Goal: Task Accomplishment & Management: Use online tool/utility

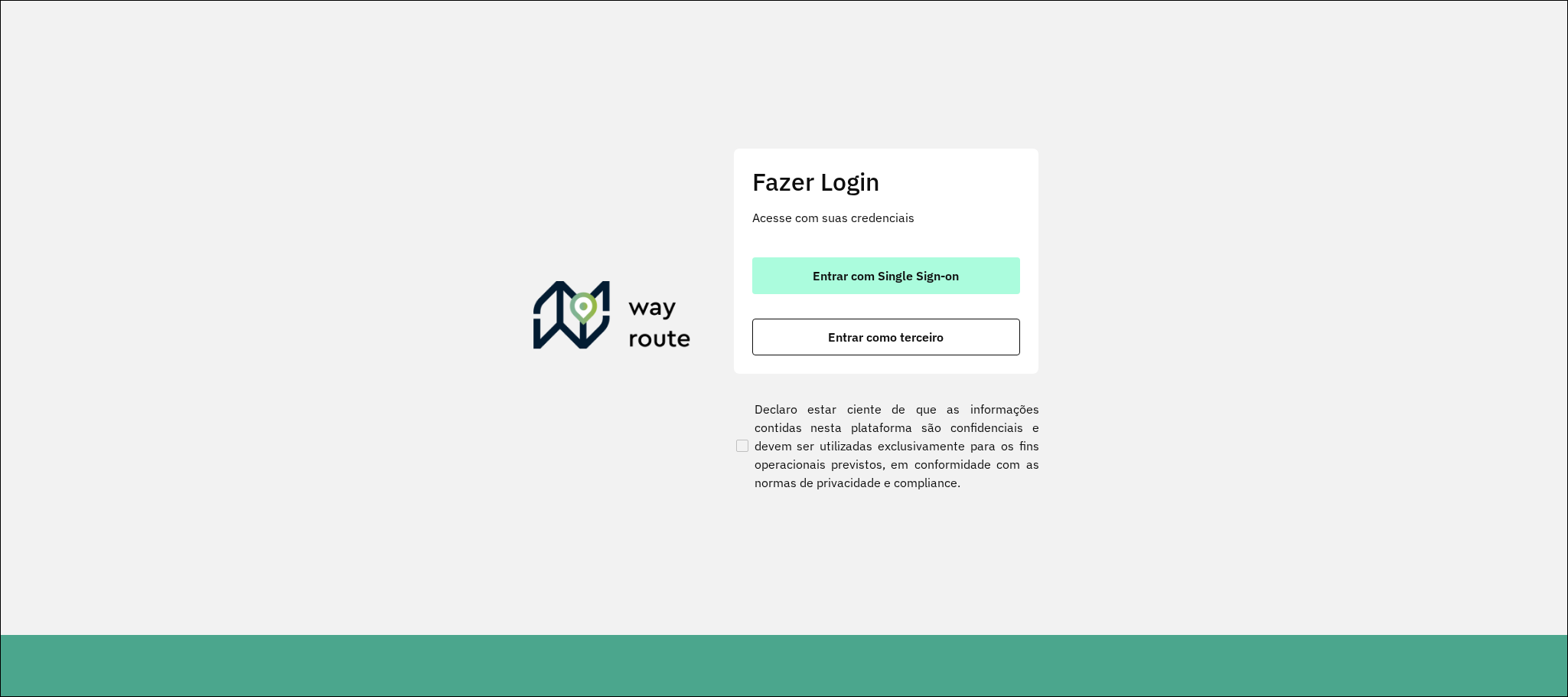
click at [928, 274] on span "Entrar com Single Sign-on" at bounding box center [886, 276] width 146 height 12
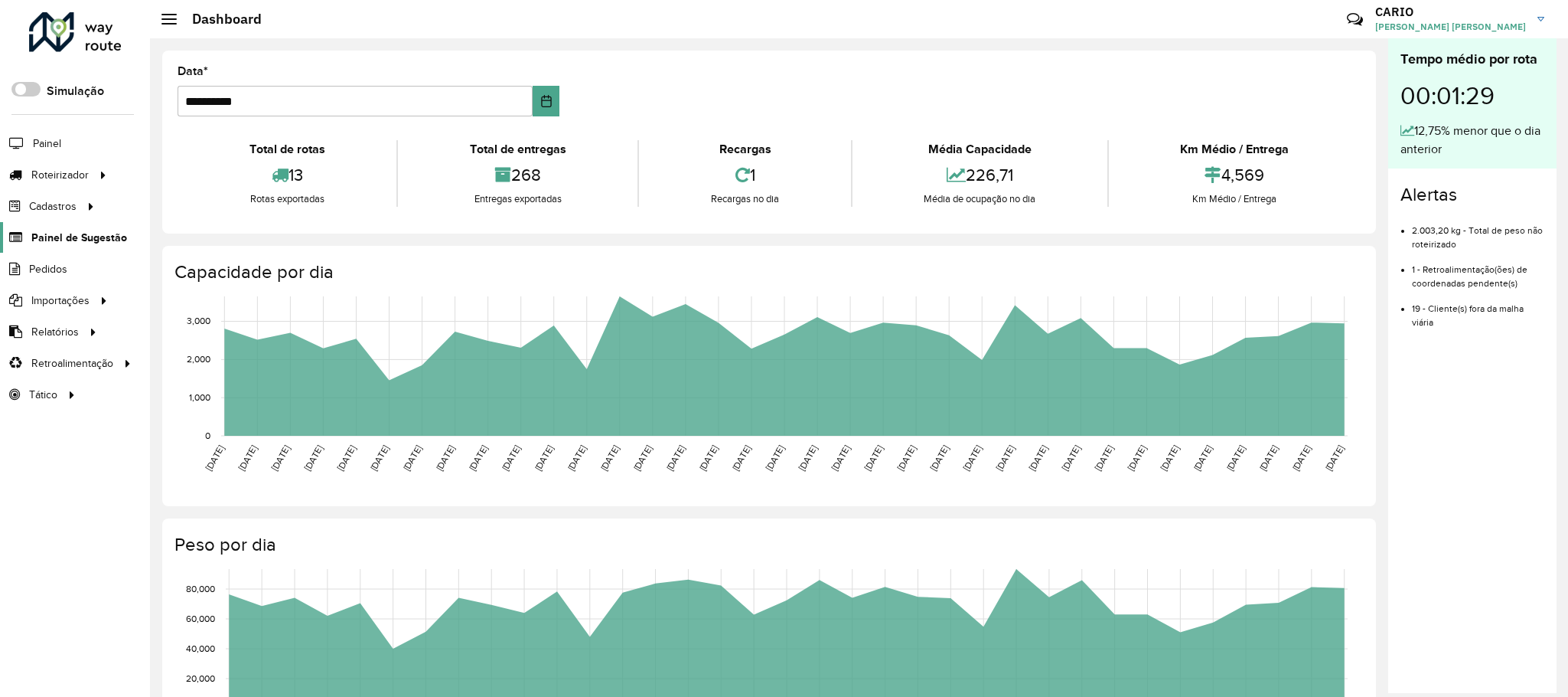
click at [79, 244] on span "Painel de Sugestão" at bounding box center [80, 237] width 96 height 16
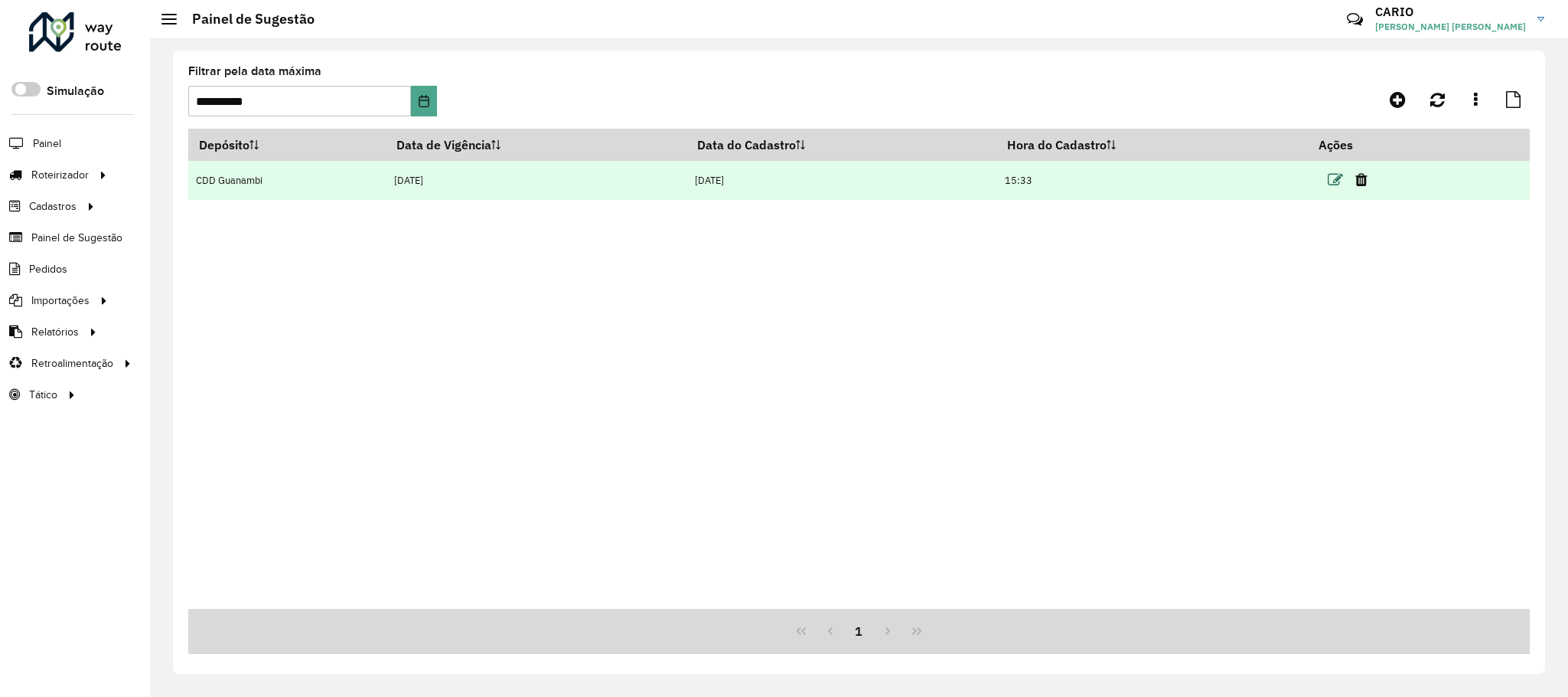
click at [1332, 180] on icon at bounding box center [1336, 180] width 15 height 15
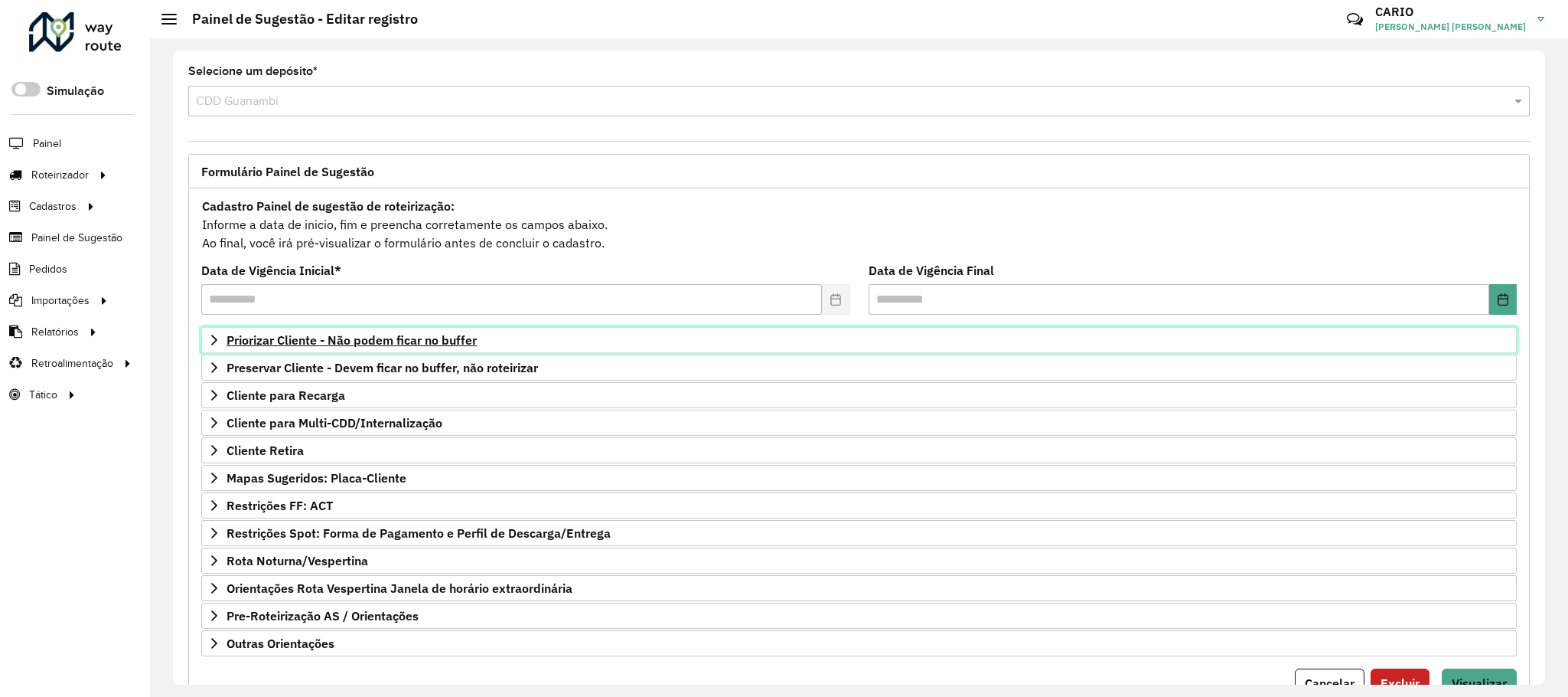
click at [402, 340] on span "Priorizar Cliente - Não podem ficar no buffer" at bounding box center [351, 340] width 250 height 12
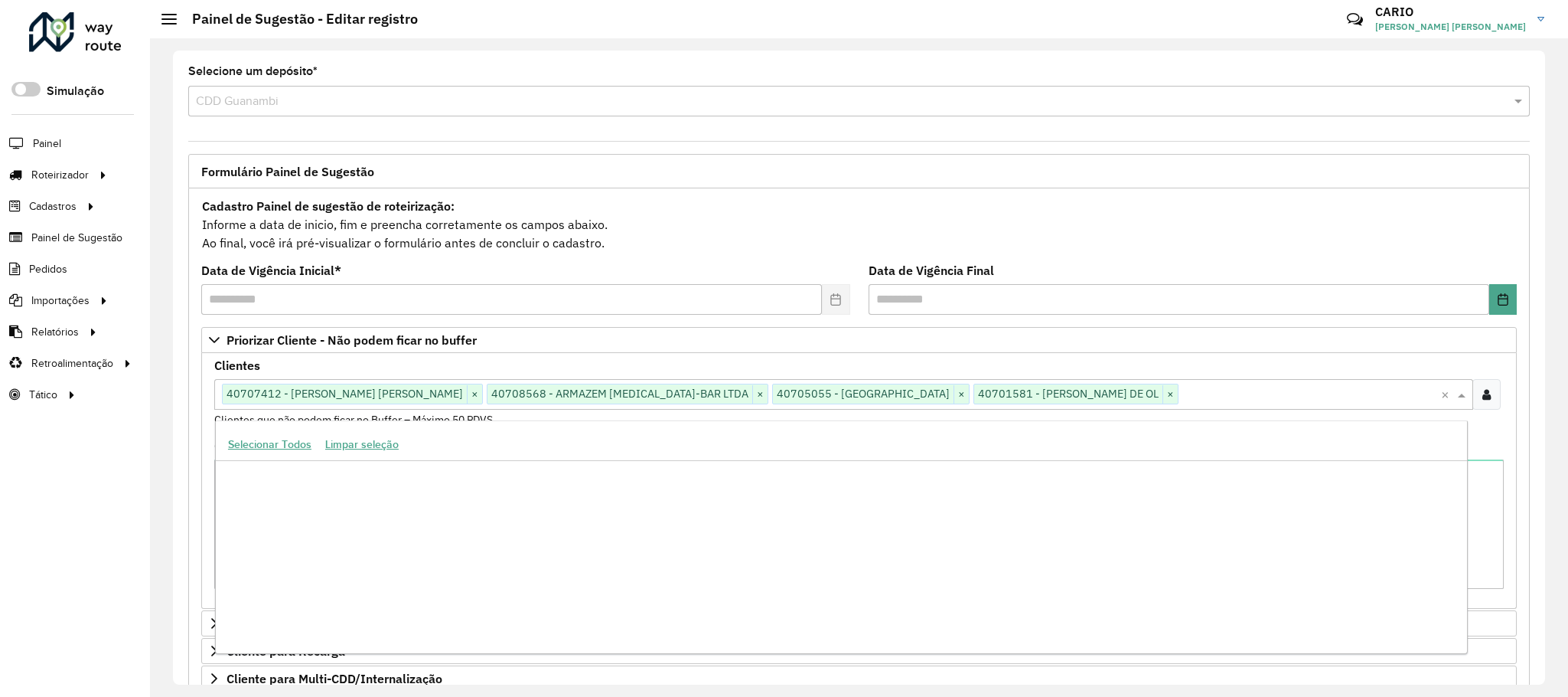
click at [1187, 396] on input "text" at bounding box center [1310, 395] width 263 height 18
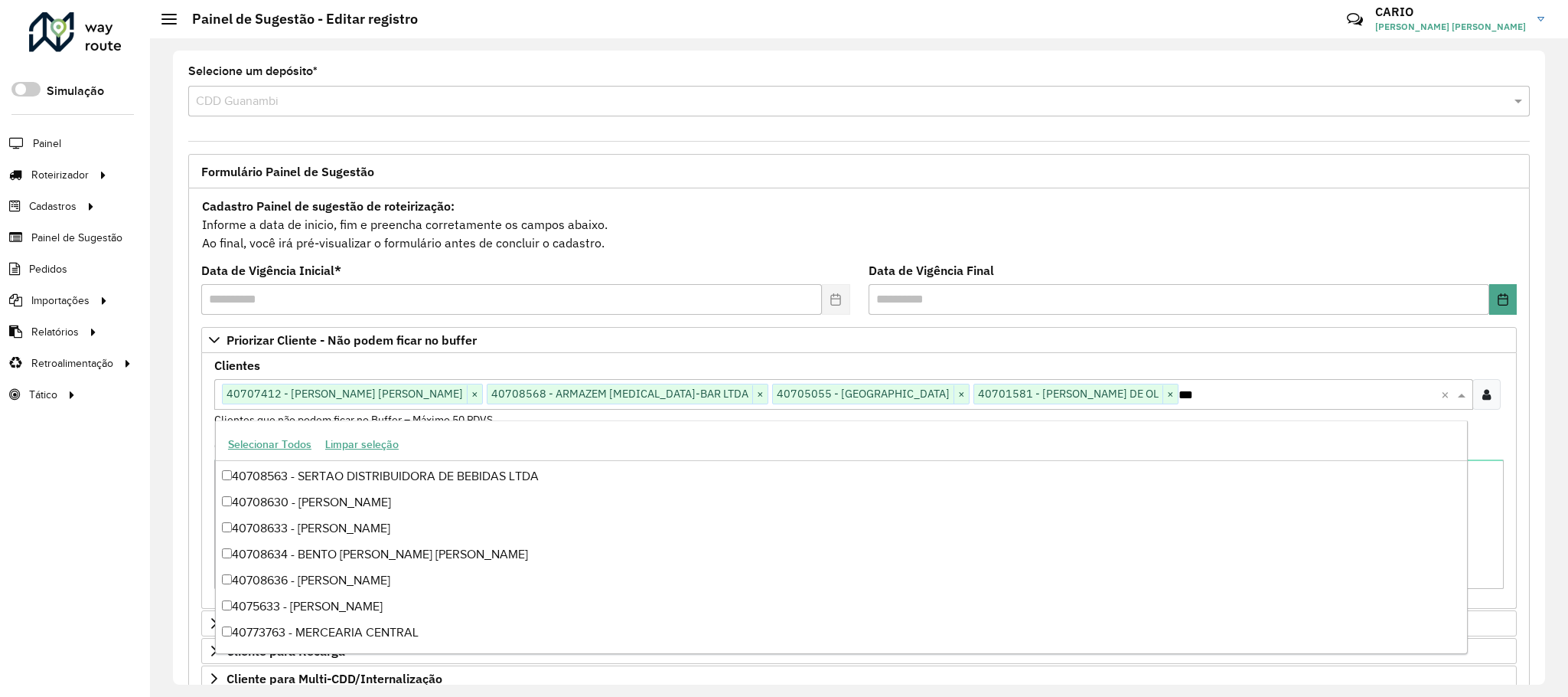
scroll to position [102, 0]
type input "****"
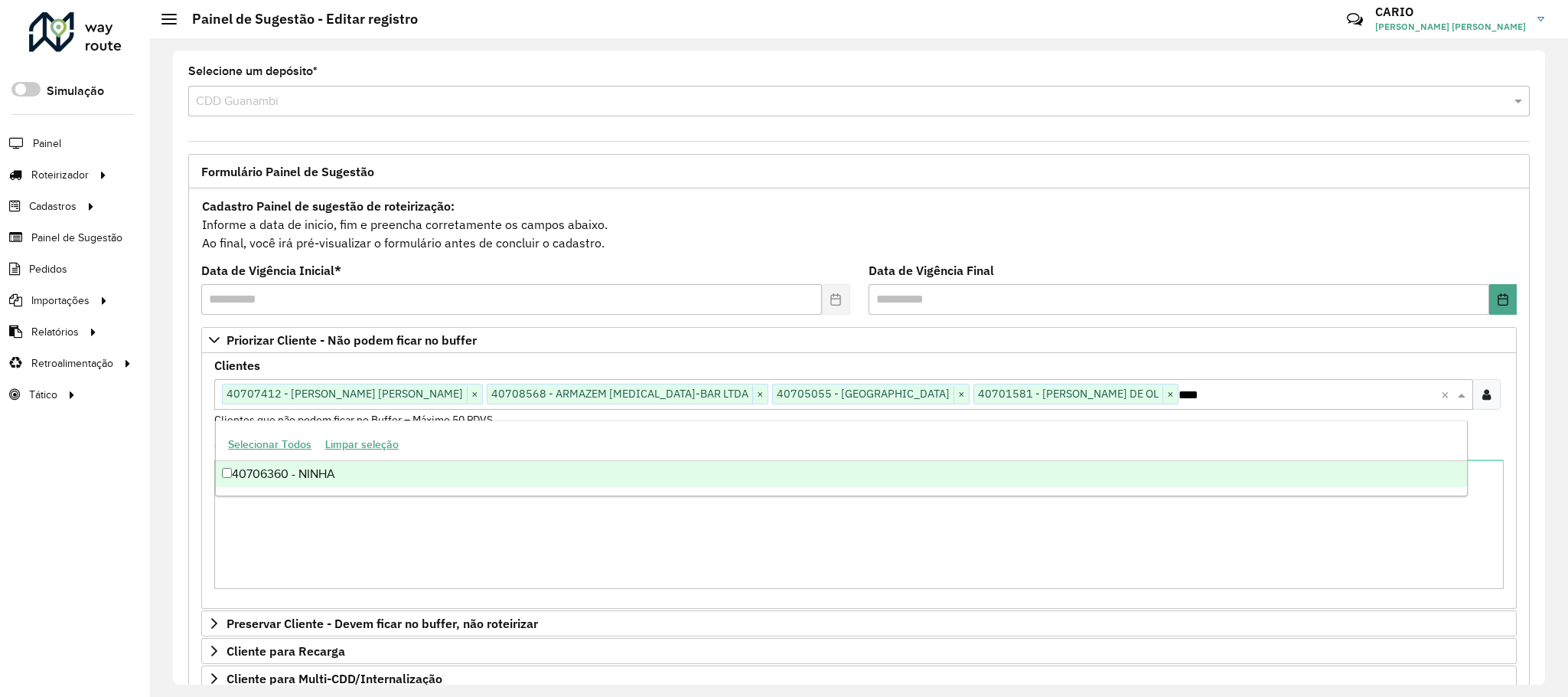
scroll to position [0, 0]
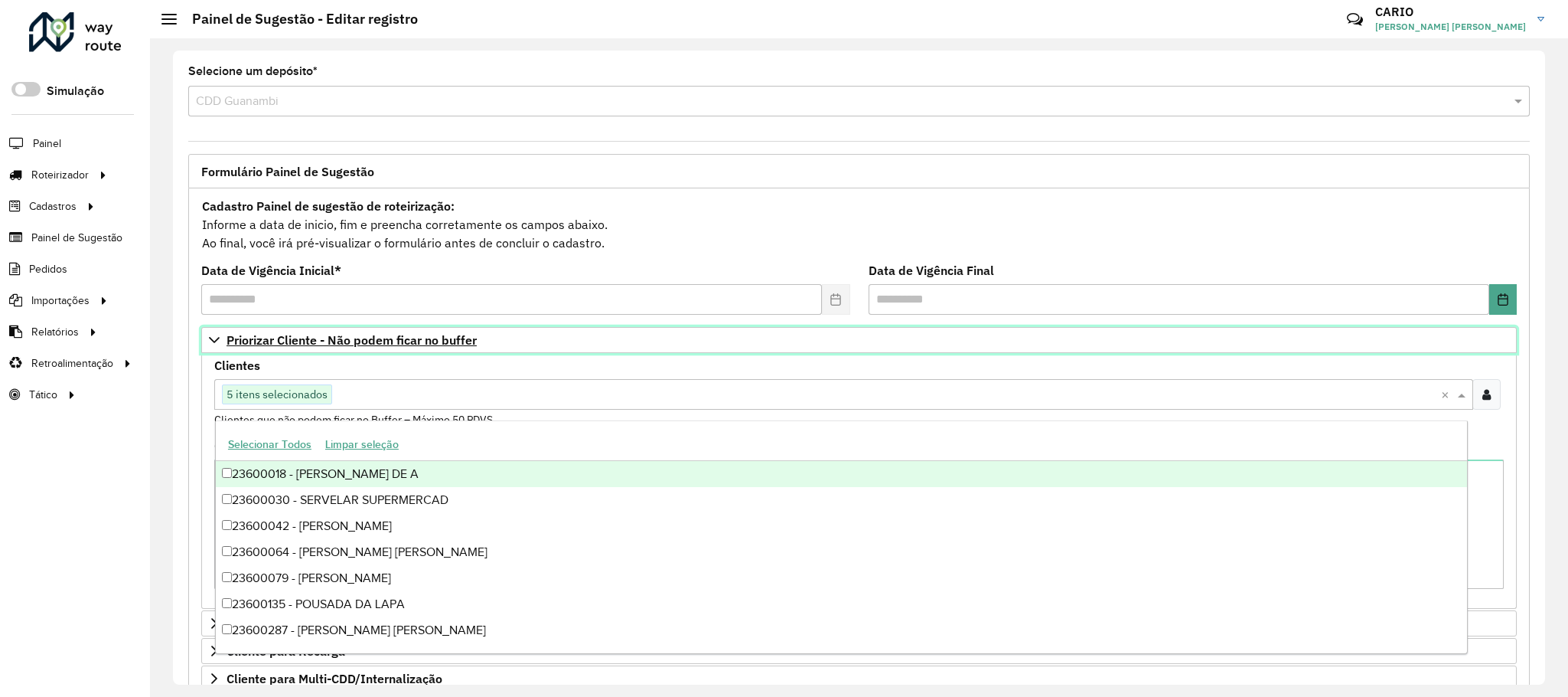
click at [352, 346] on span "Priorizar Cliente - Não podem ficar no buffer" at bounding box center [351, 340] width 250 height 12
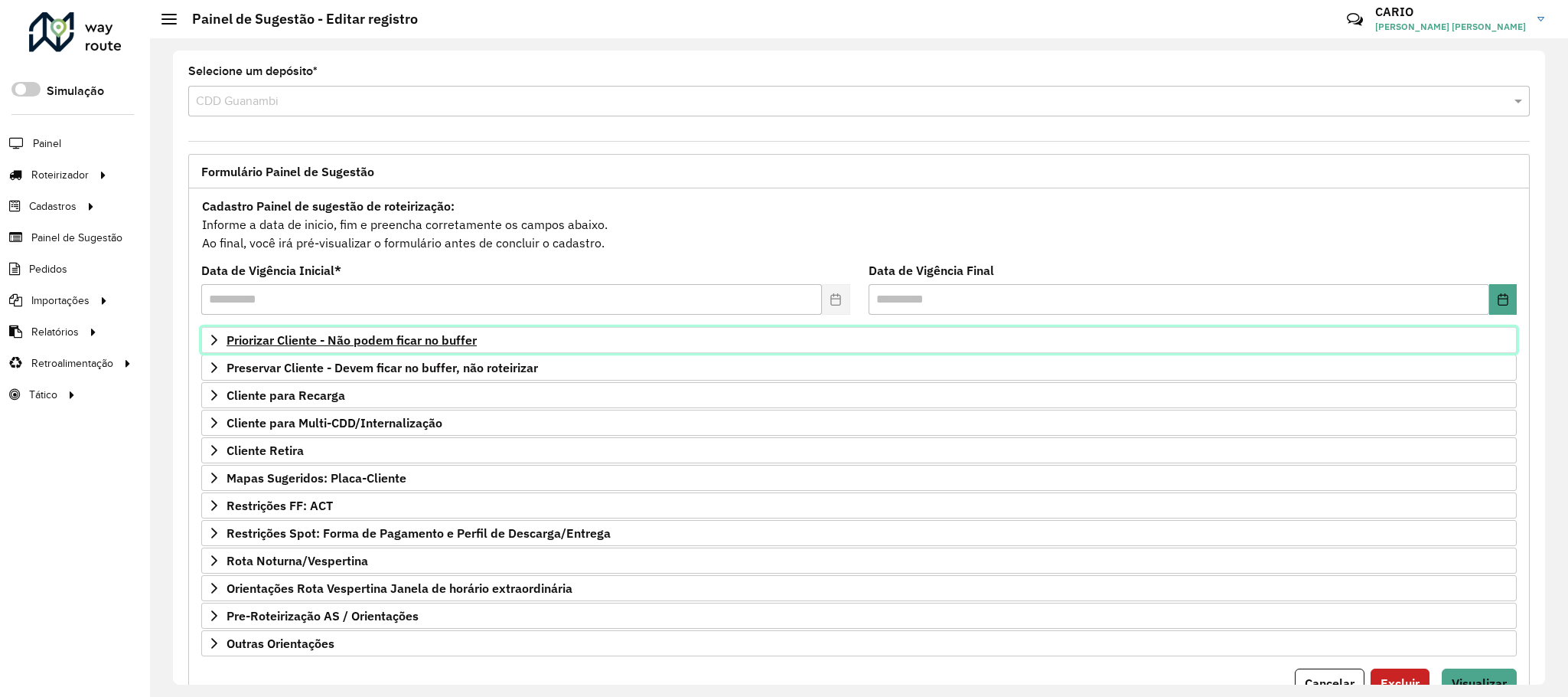
click at [344, 338] on span "Priorizar Cliente - Não podem ficar no buffer" at bounding box center [351, 340] width 250 height 12
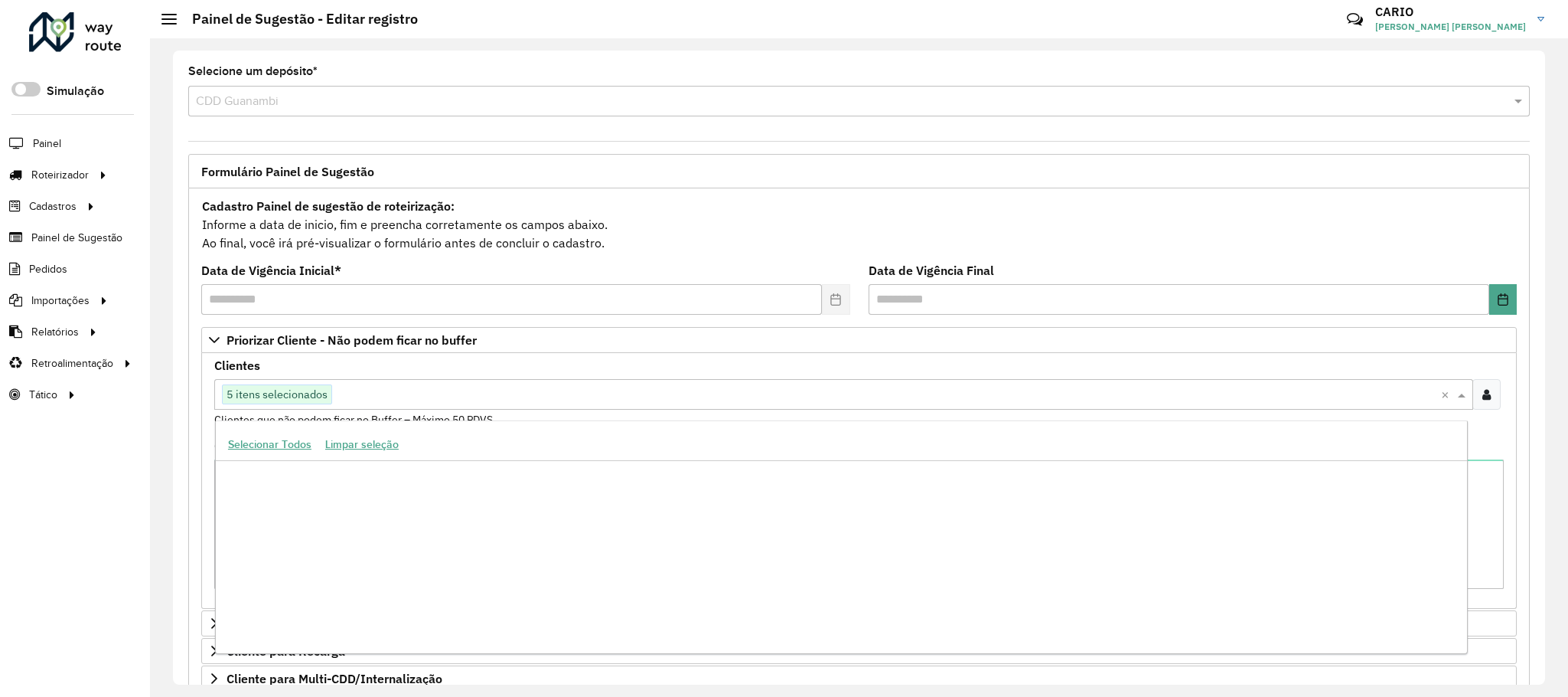
click at [316, 397] on span "5 itens selecionados" at bounding box center [276, 394] width 108 height 18
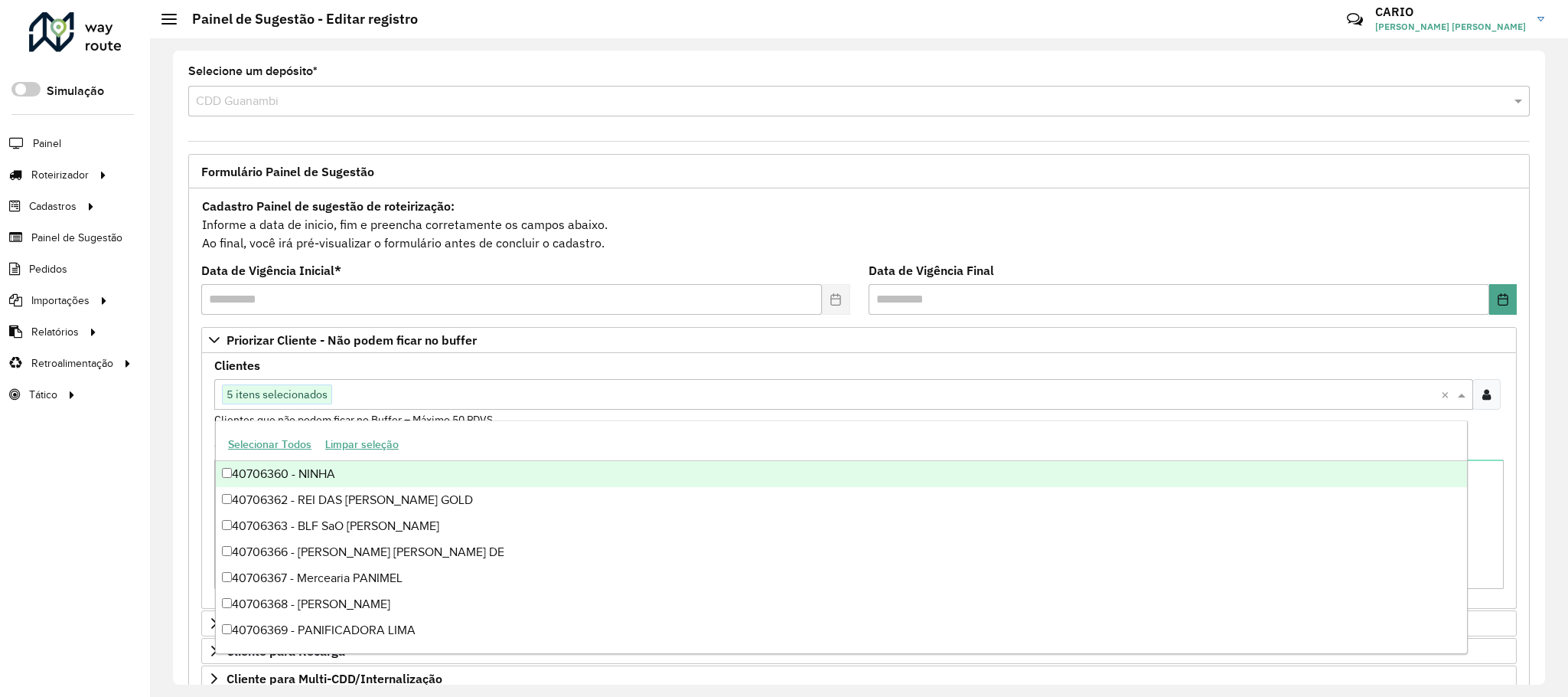
click at [644, 225] on div "Cadastro Painel de sugestão de roteirização: Informe a data de inicio, fim e pr…" at bounding box center [859, 224] width 1316 height 57
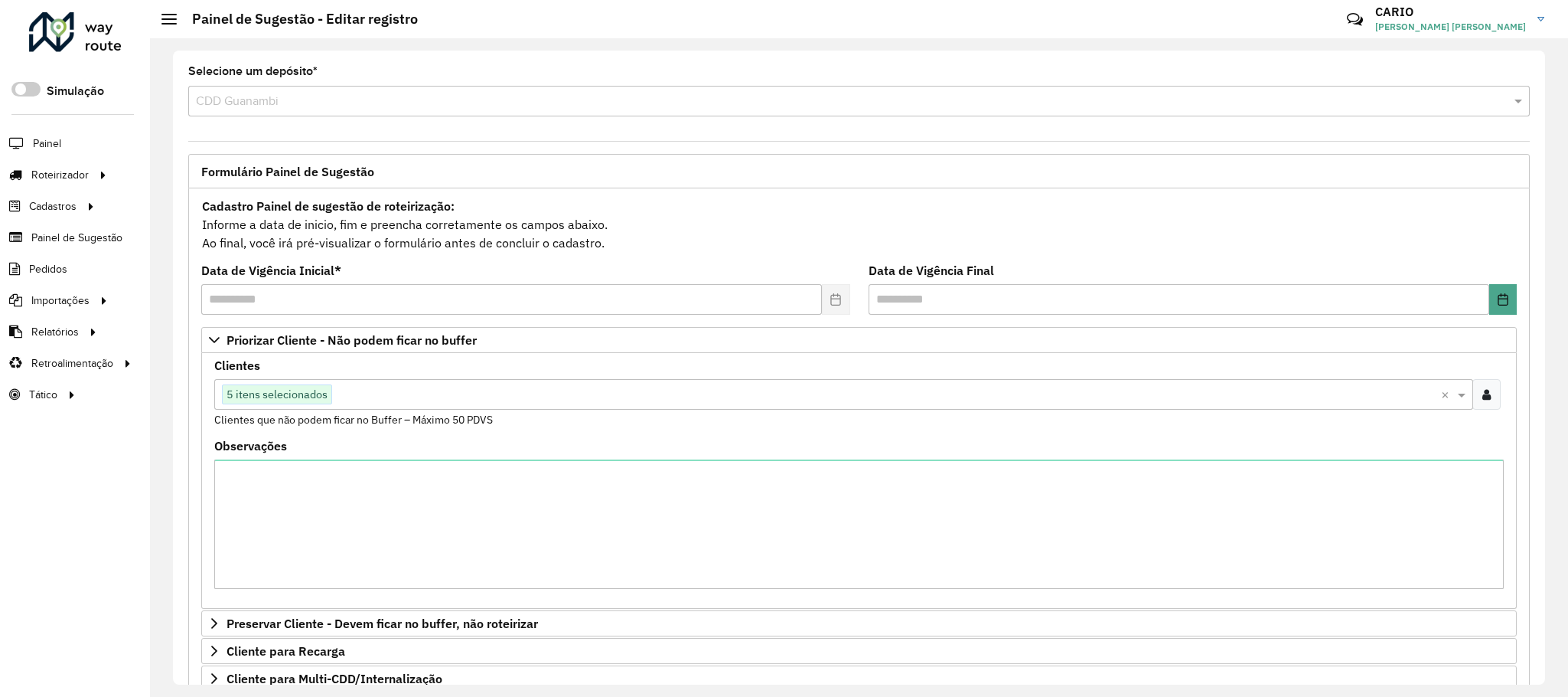
scroll to position [335, 0]
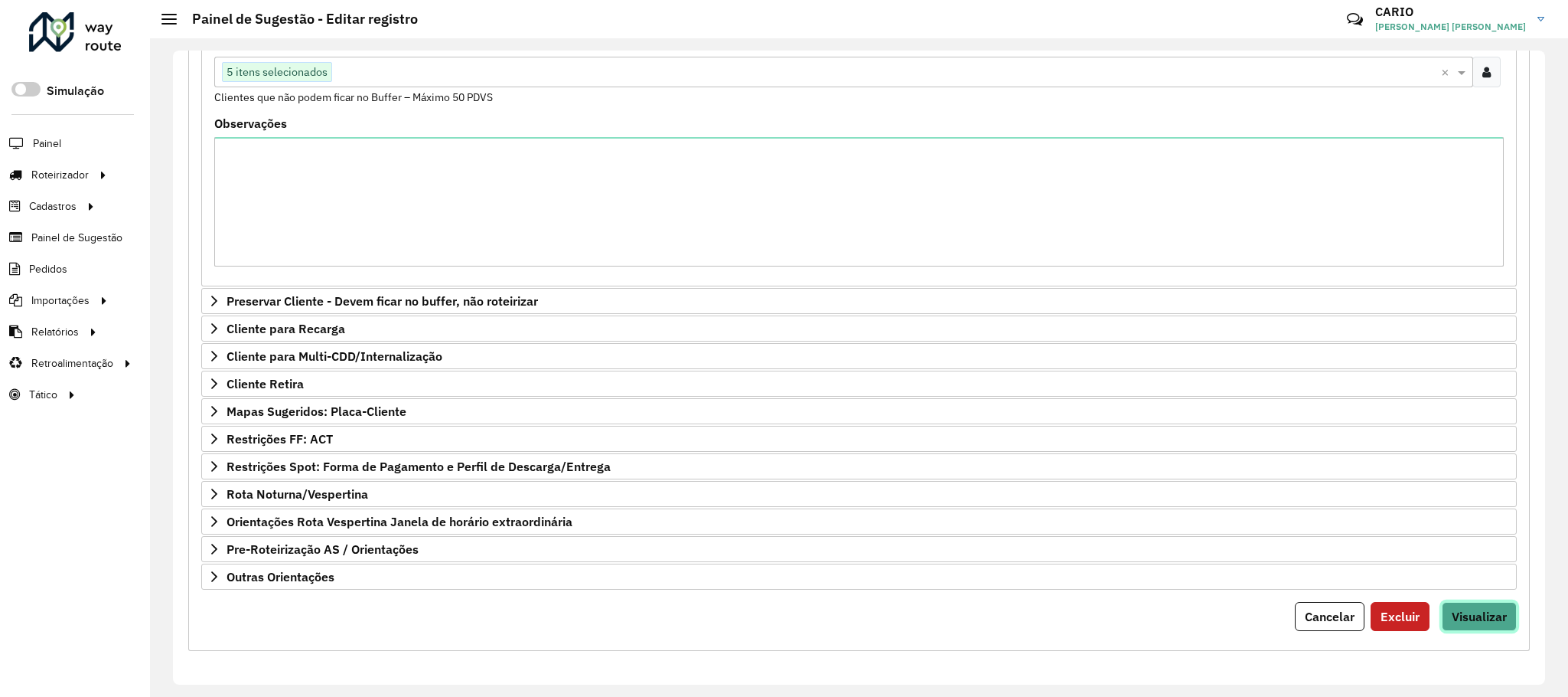
click at [1485, 611] on span "Visualizar" at bounding box center [1479, 616] width 55 height 15
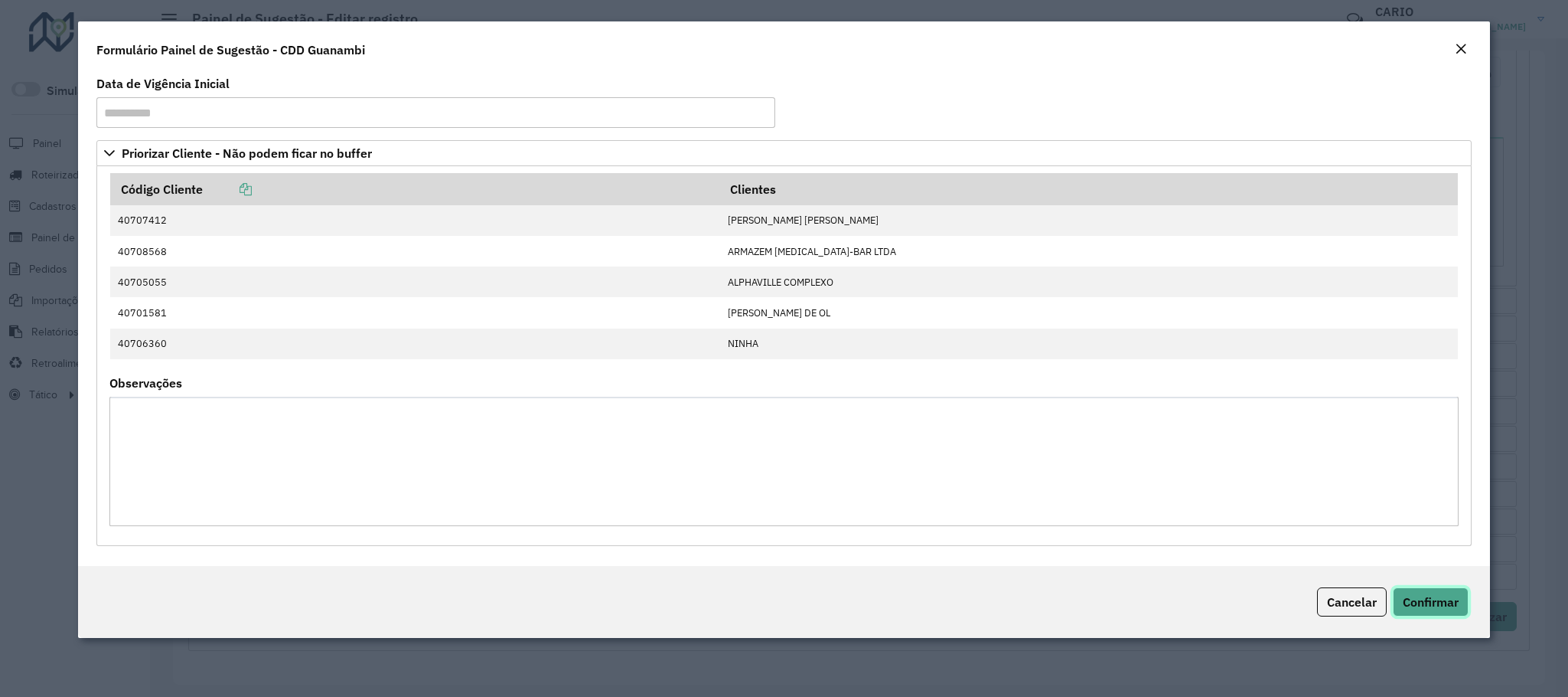
click at [1451, 610] on span "Confirmar" at bounding box center [1431, 602] width 56 height 15
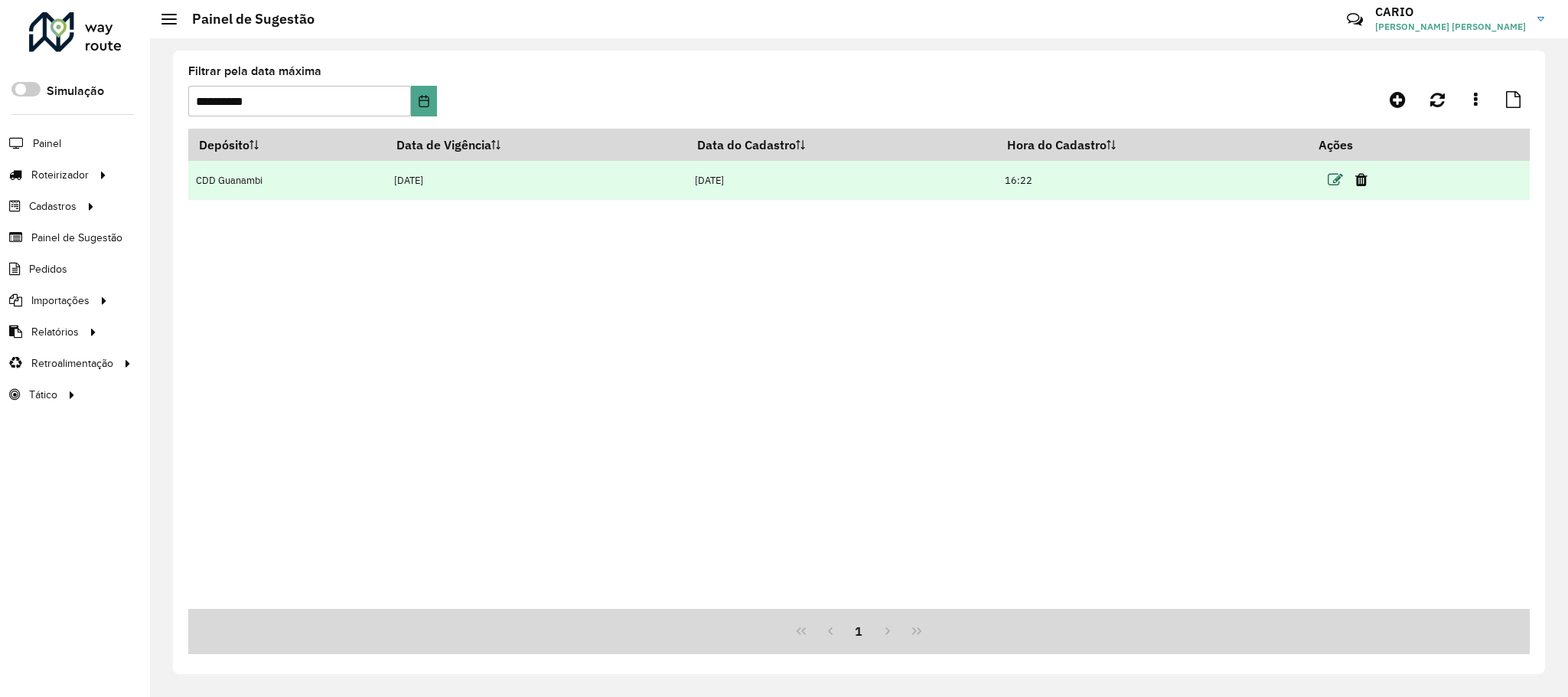
click at [1330, 173] on icon at bounding box center [1336, 180] width 15 height 15
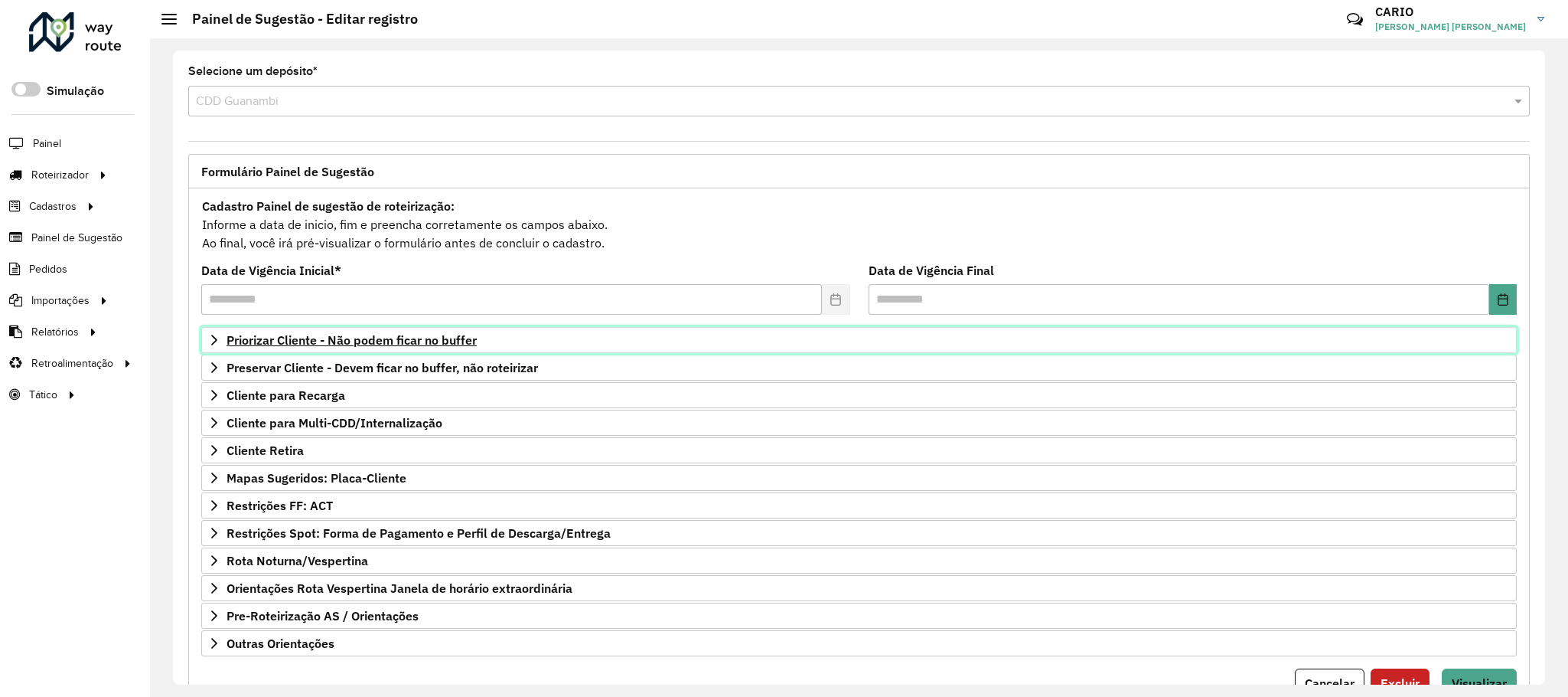
click at [333, 343] on span "Priorizar Cliente - Não podem ficar no buffer" at bounding box center [351, 340] width 250 height 12
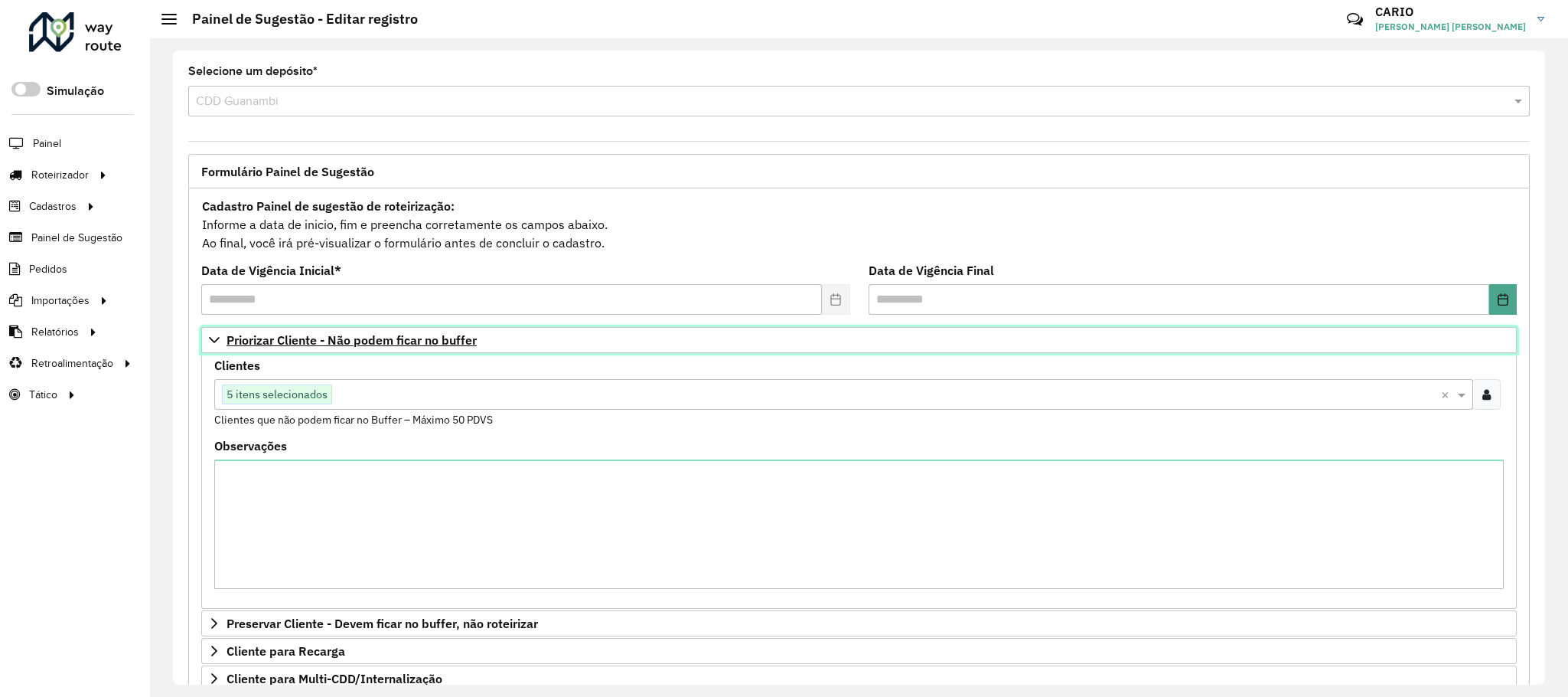
click at [334, 341] on span "Priorizar Cliente - Não podem ficar no buffer" at bounding box center [351, 340] width 250 height 12
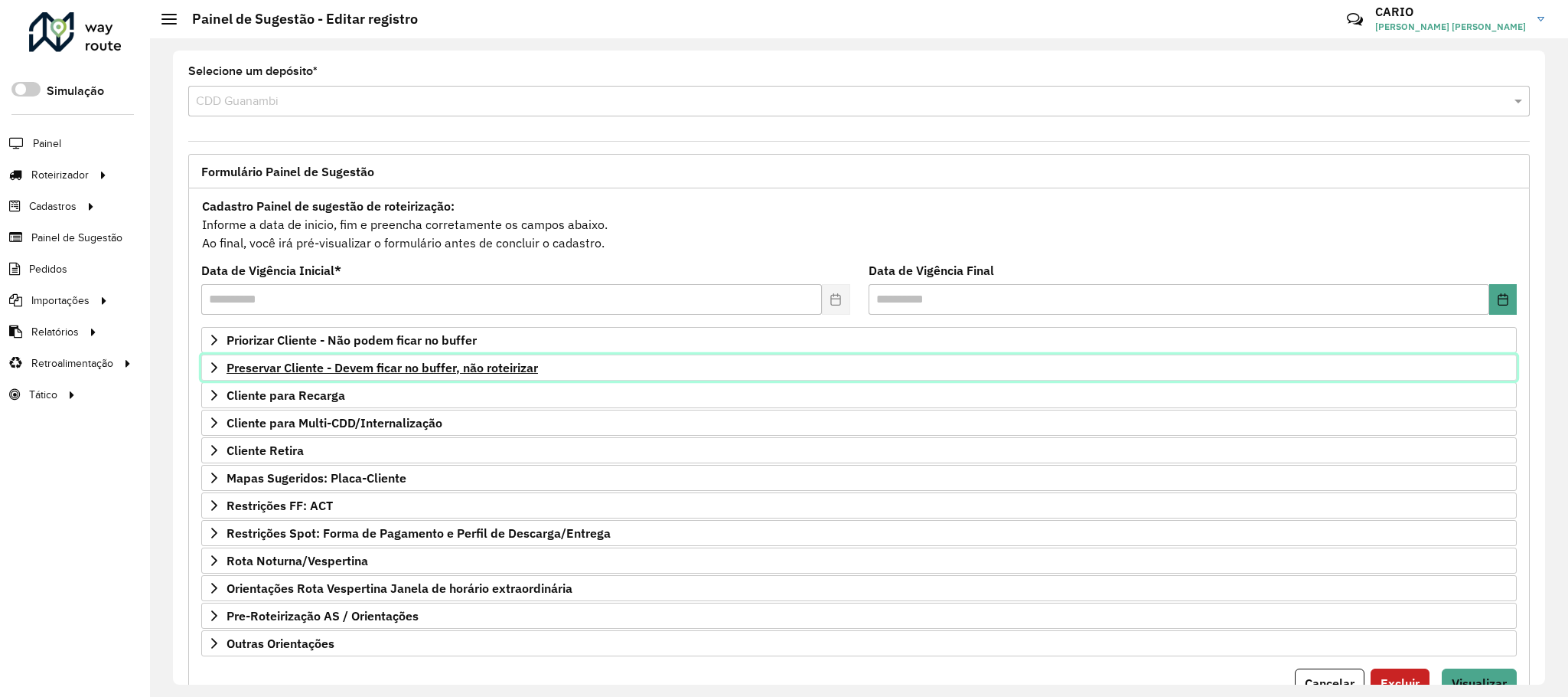
click at [318, 373] on span "Preservar Cliente - Devem ficar no buffer, não roteirizar" at bounding box center [382, 367] width 312 height 12
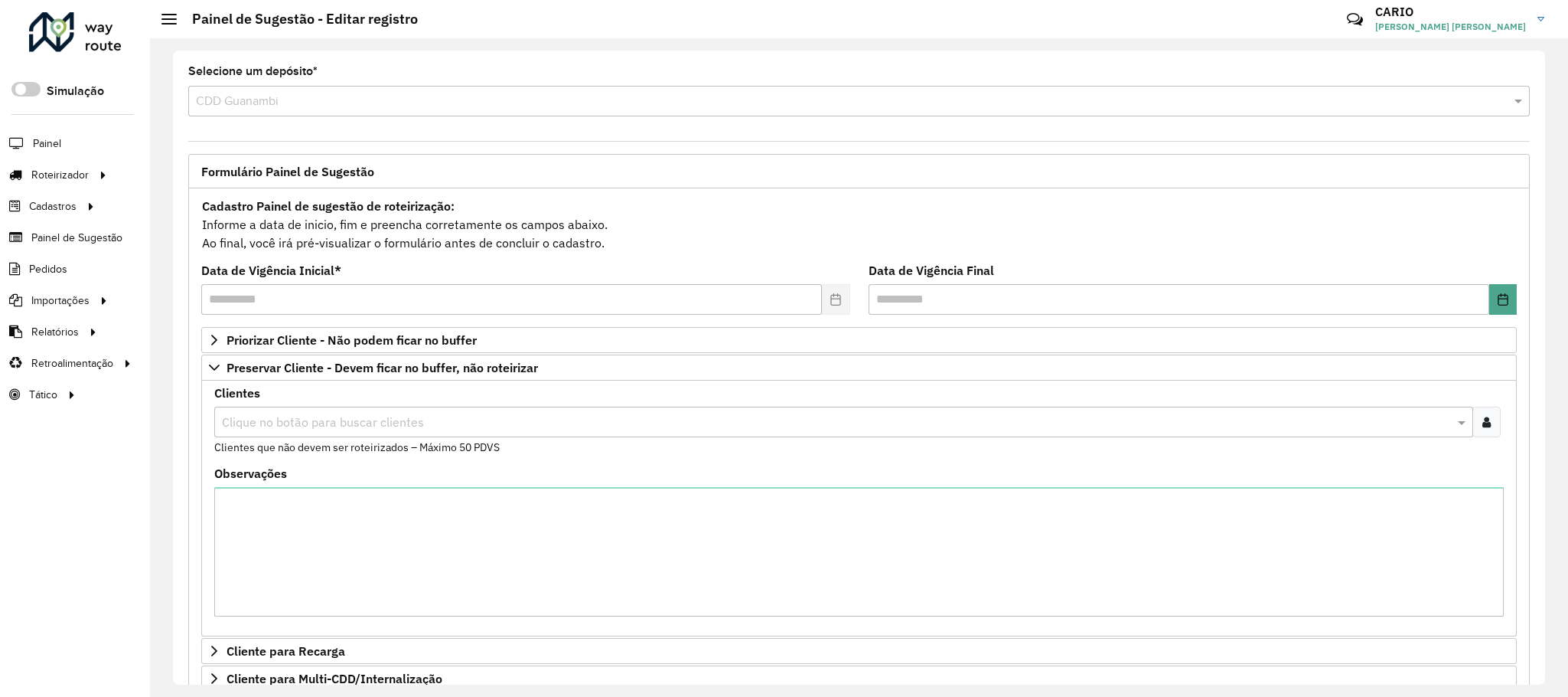
click at [380, 416] on input "text" at bounding box center [836, 422] width 1236 height 18
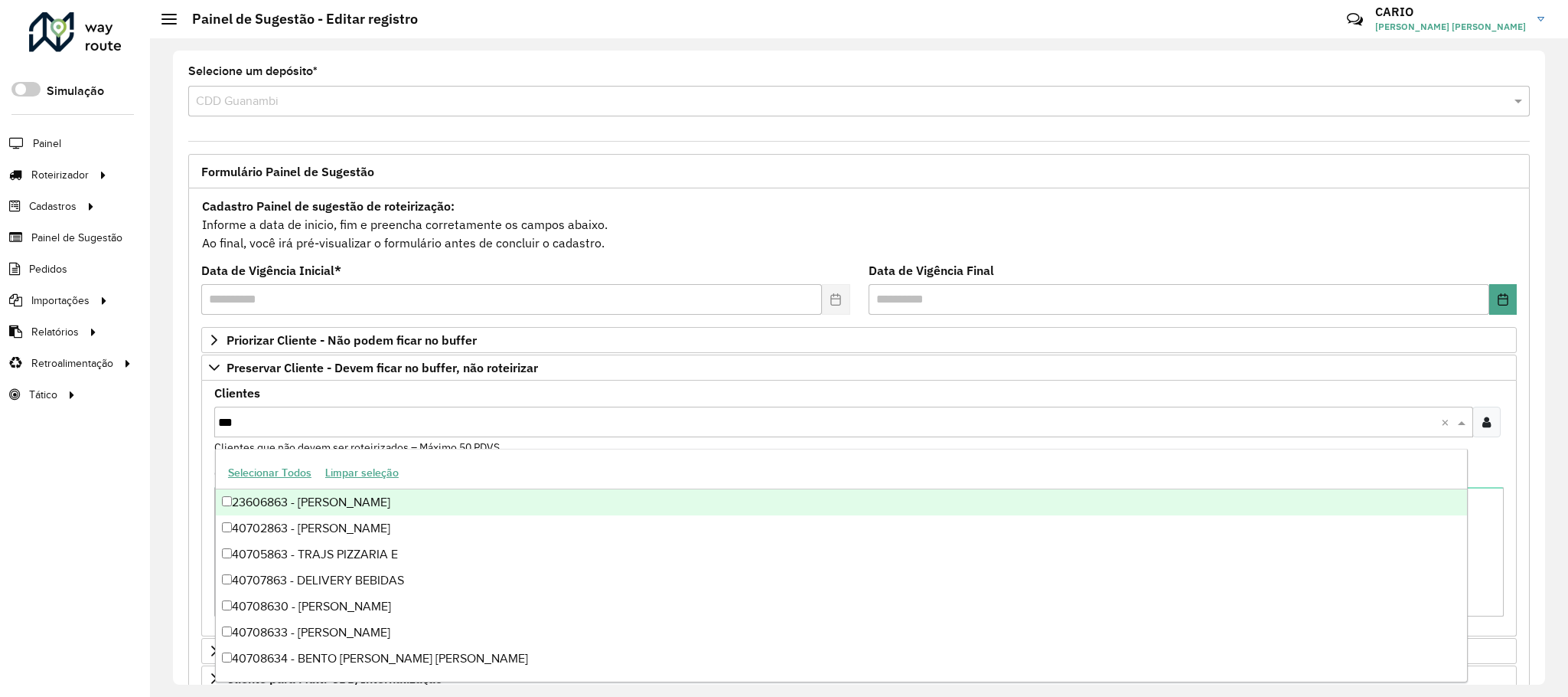
type input "****"
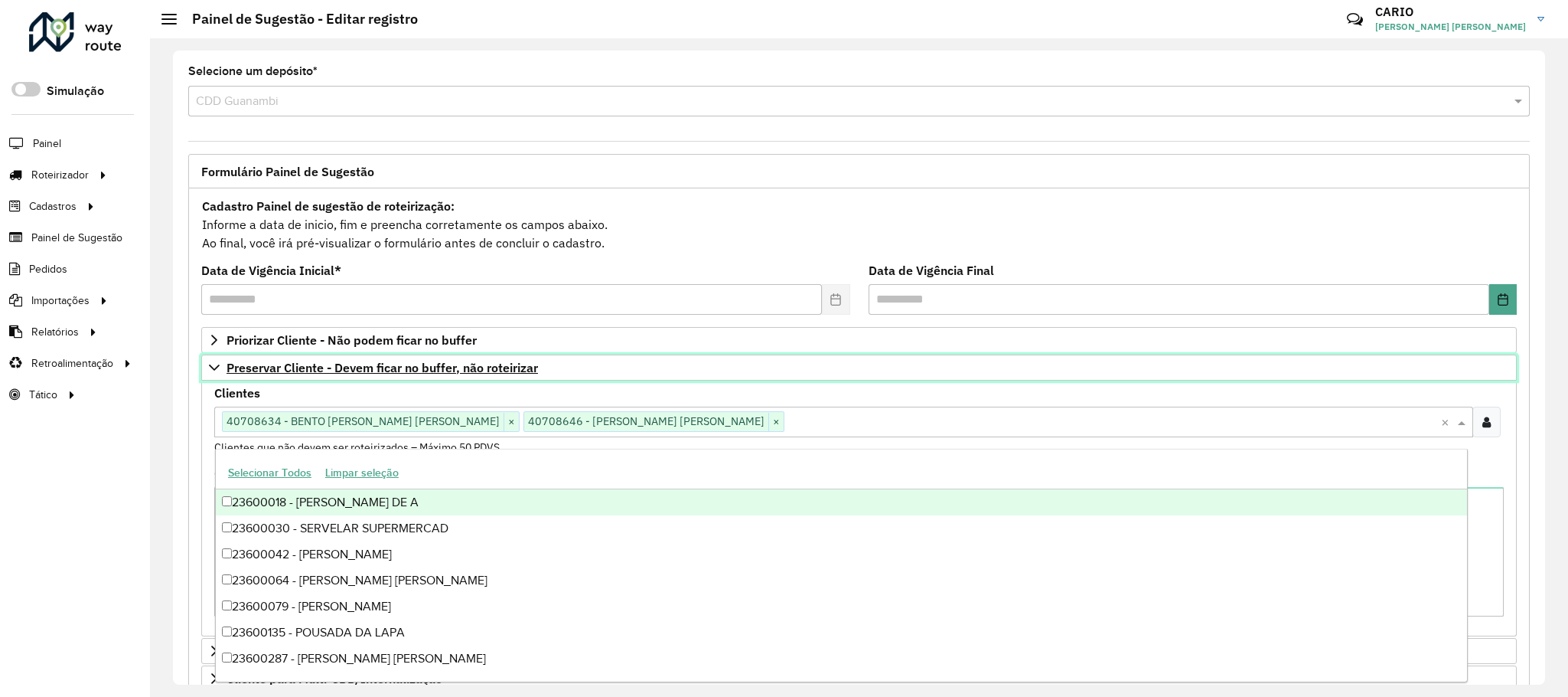
click at [421, 369] on span "Preservar Cliente - Devem ficar no buffer, não roteirizar" at bounding box center [382, 367] width 312 height 12
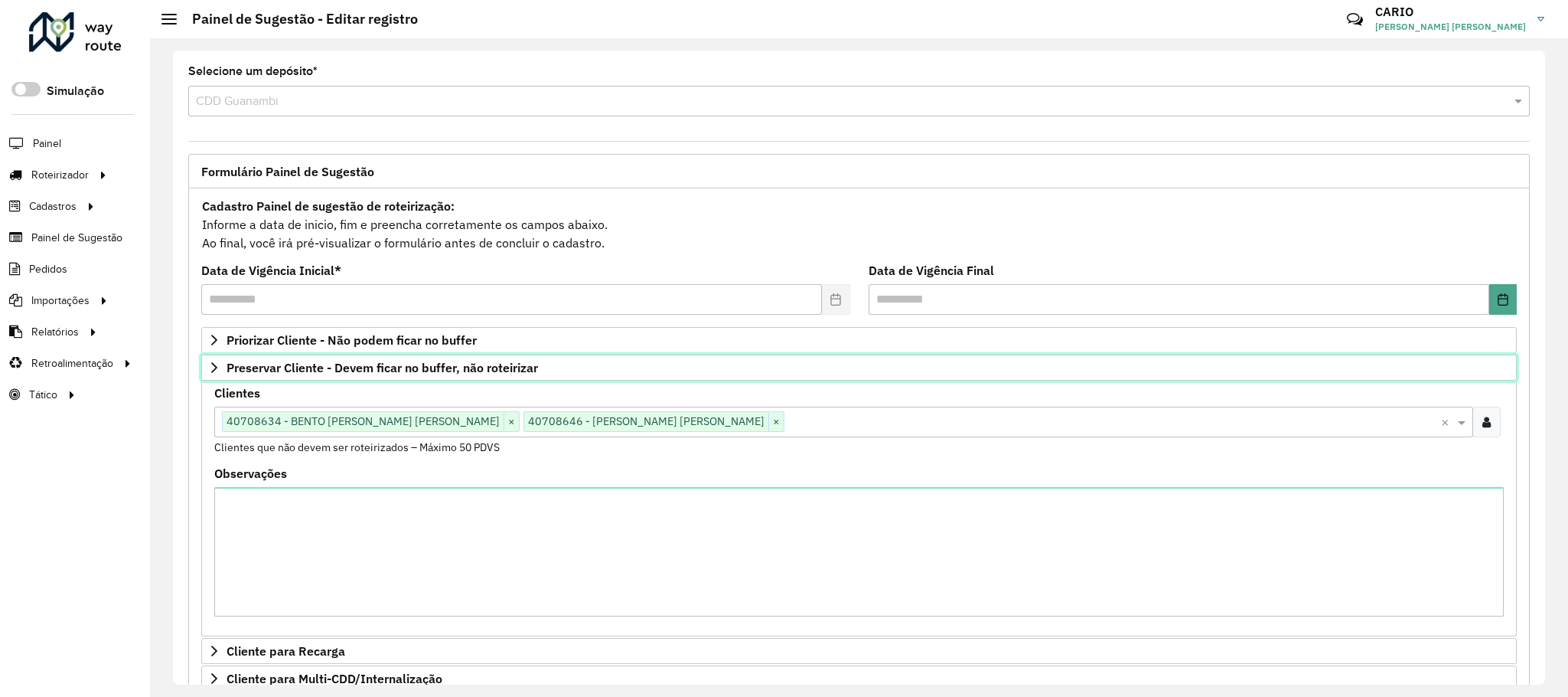
scroll to position [79, 0]
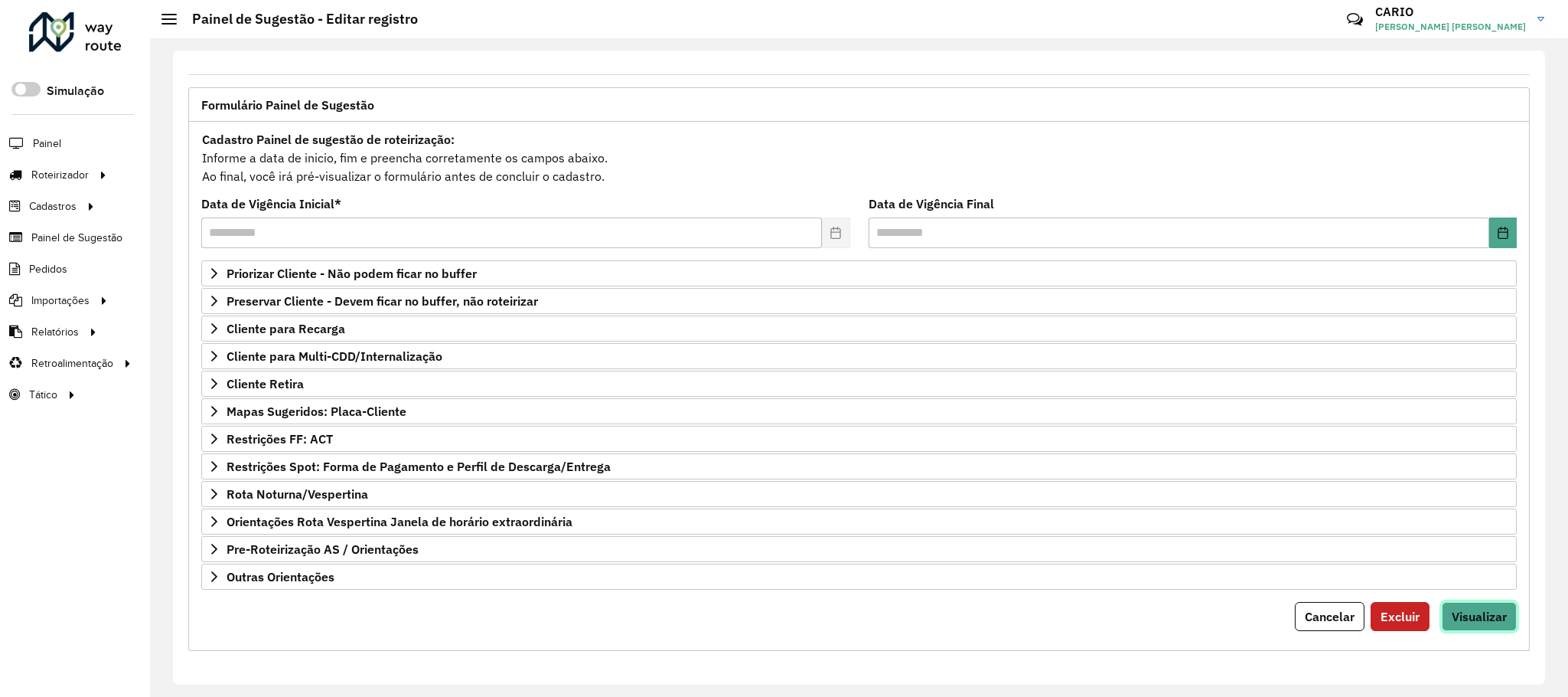
click at [1484, 626] on button "Visualizar" at bounding box center [1479, 616] width 75 height 29
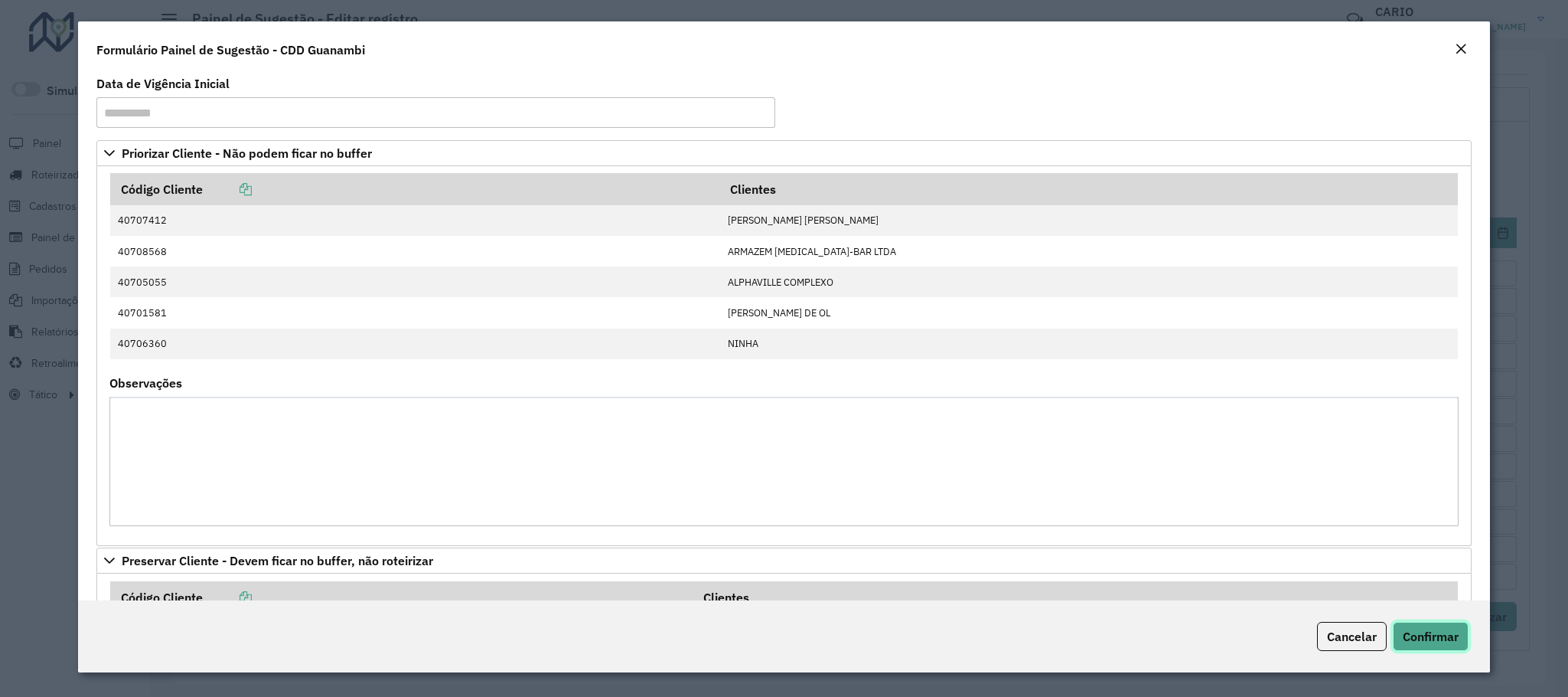
click at [1415, 633] on span "Confirmar" at bounding box center [1431, 637] width 56 height 15
